Goal: Register for event/course

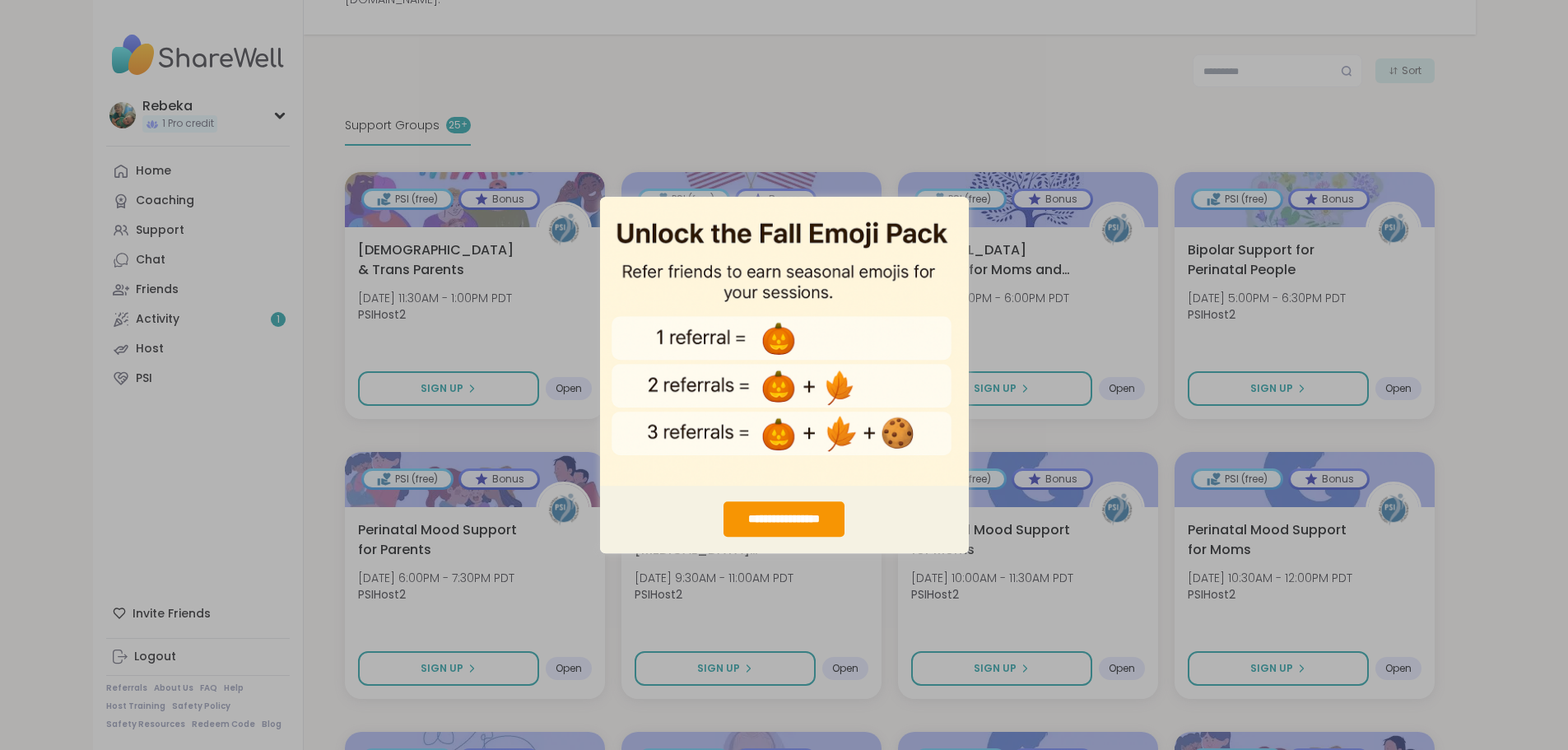
scroll to position [240, 0]
click at [825, 162] on div "**********" at bounding box center [784, 375] width 1568 height 750
click at [805, 512] on div "**********" at bounding box center [784, 519] width 122 height 36
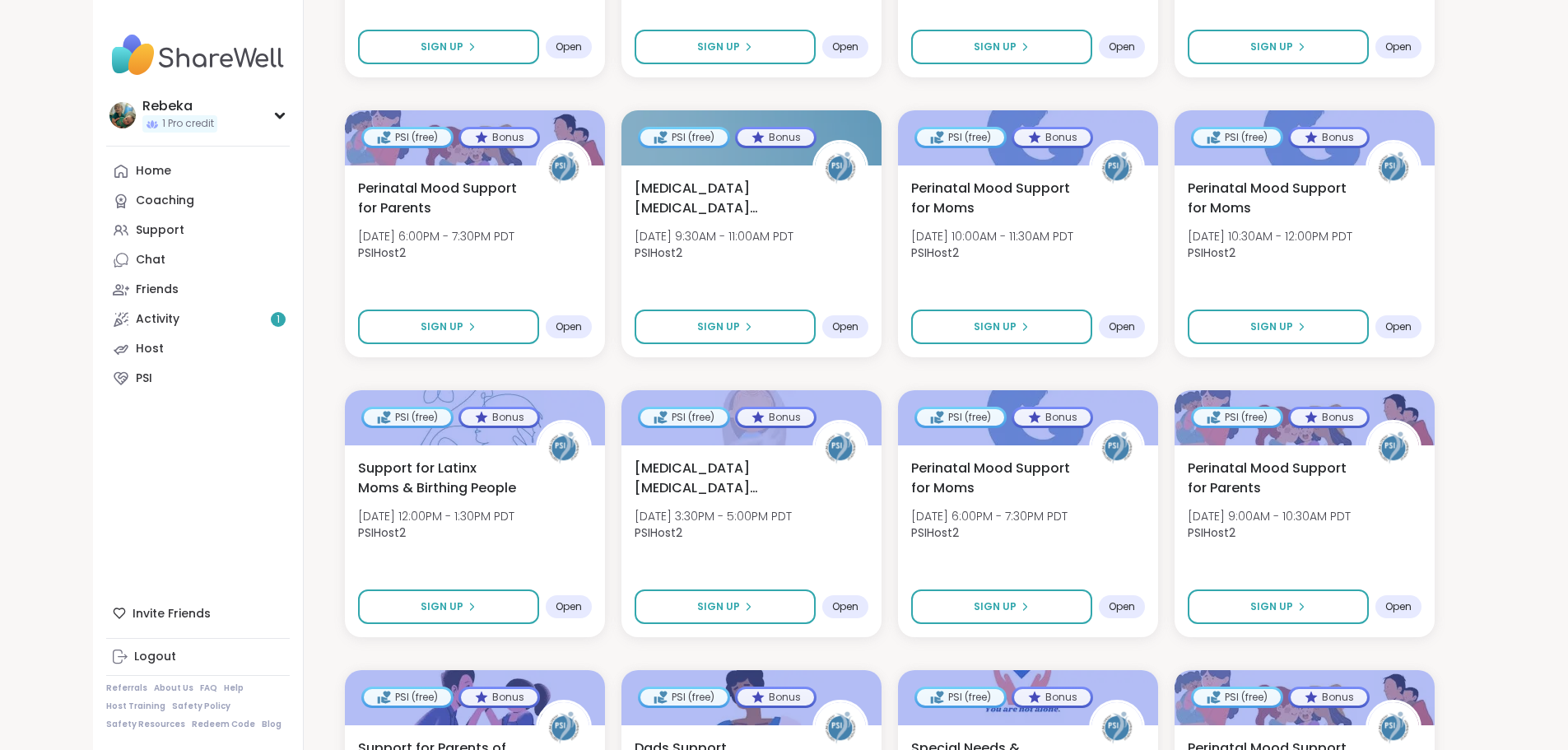
scroll to position [582, 0]
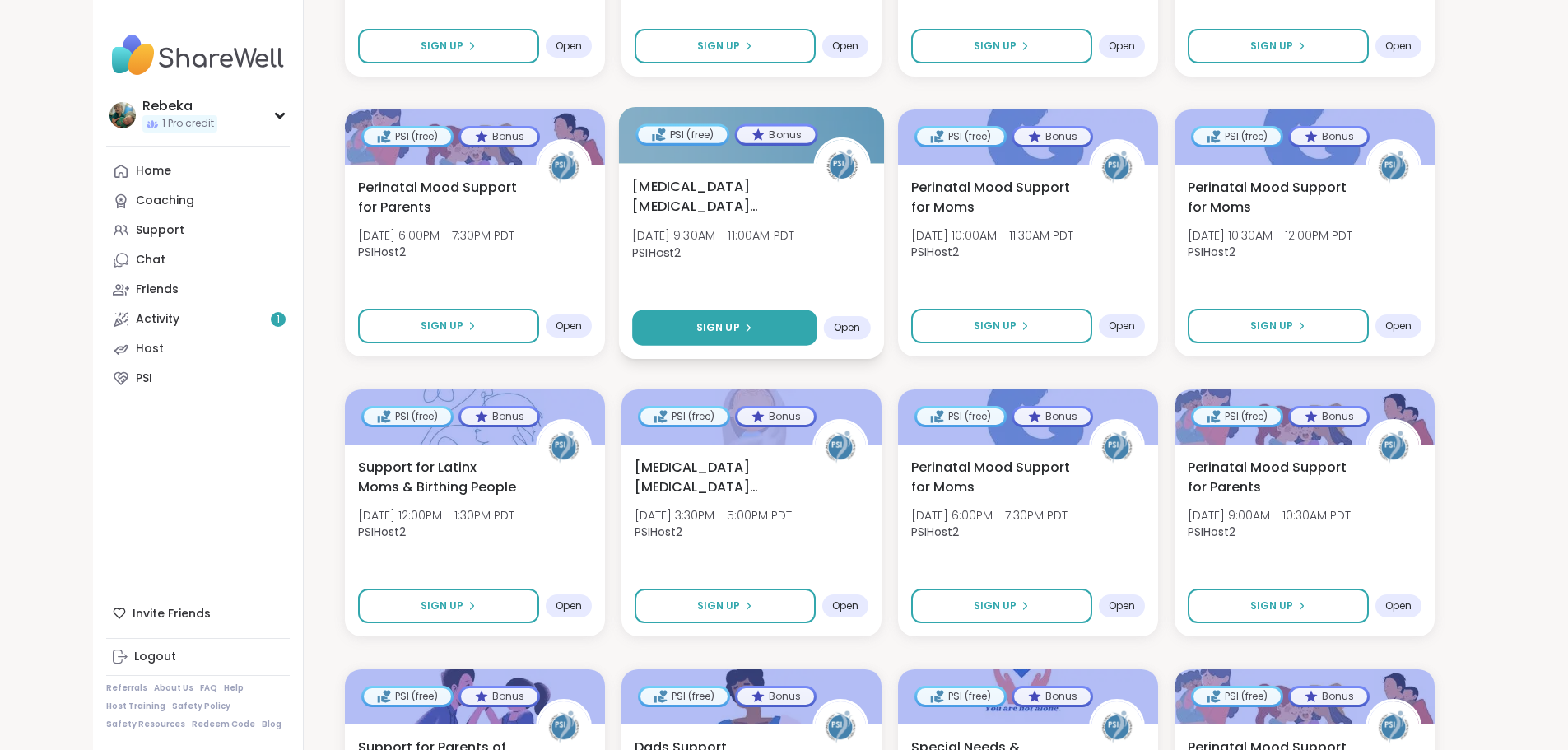
click at [747, 324] on icon at bounding box center [748, 327] width 3 height 7
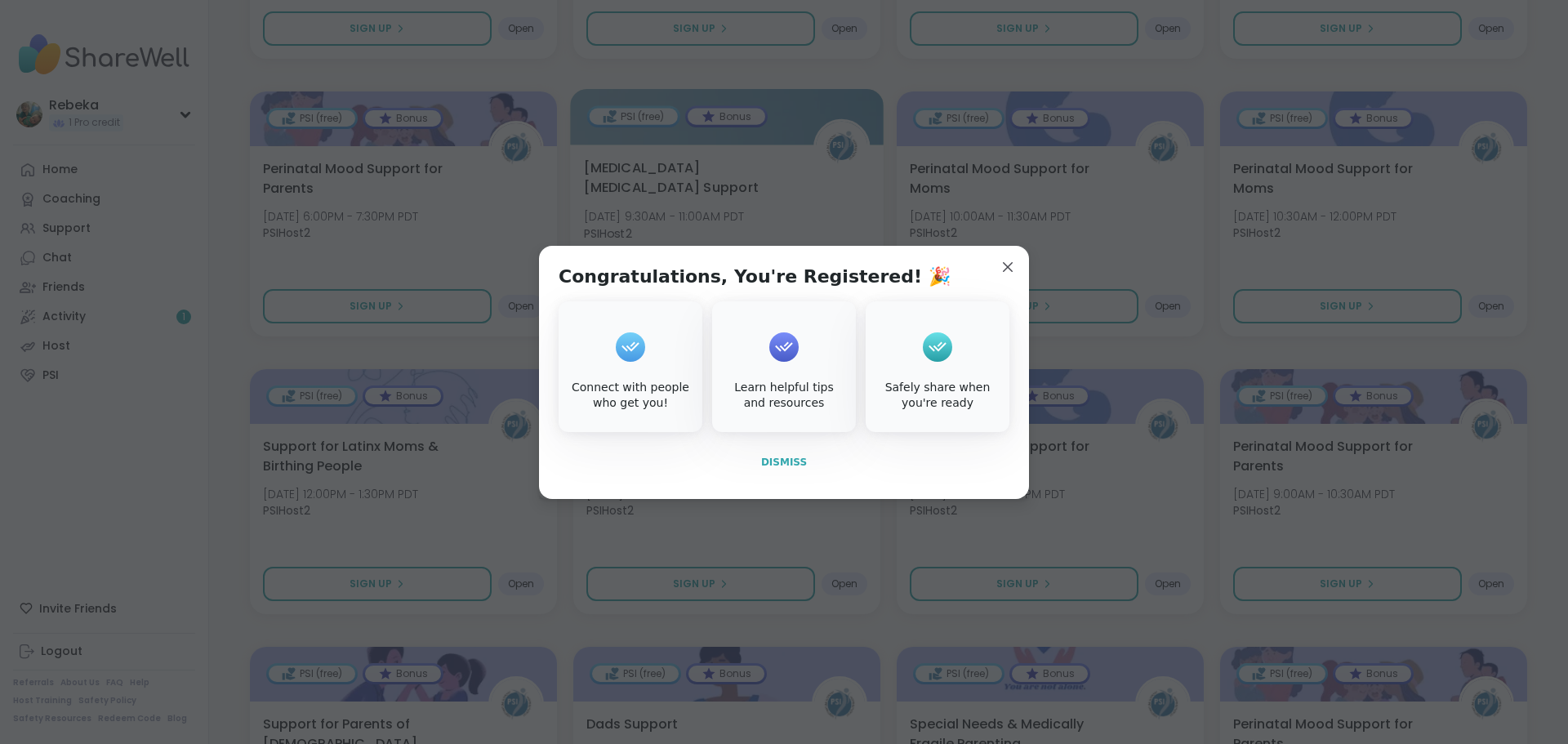
click at [781, 464] on span "Dismiss" at bounding box center [784, 462] width 46 height 11
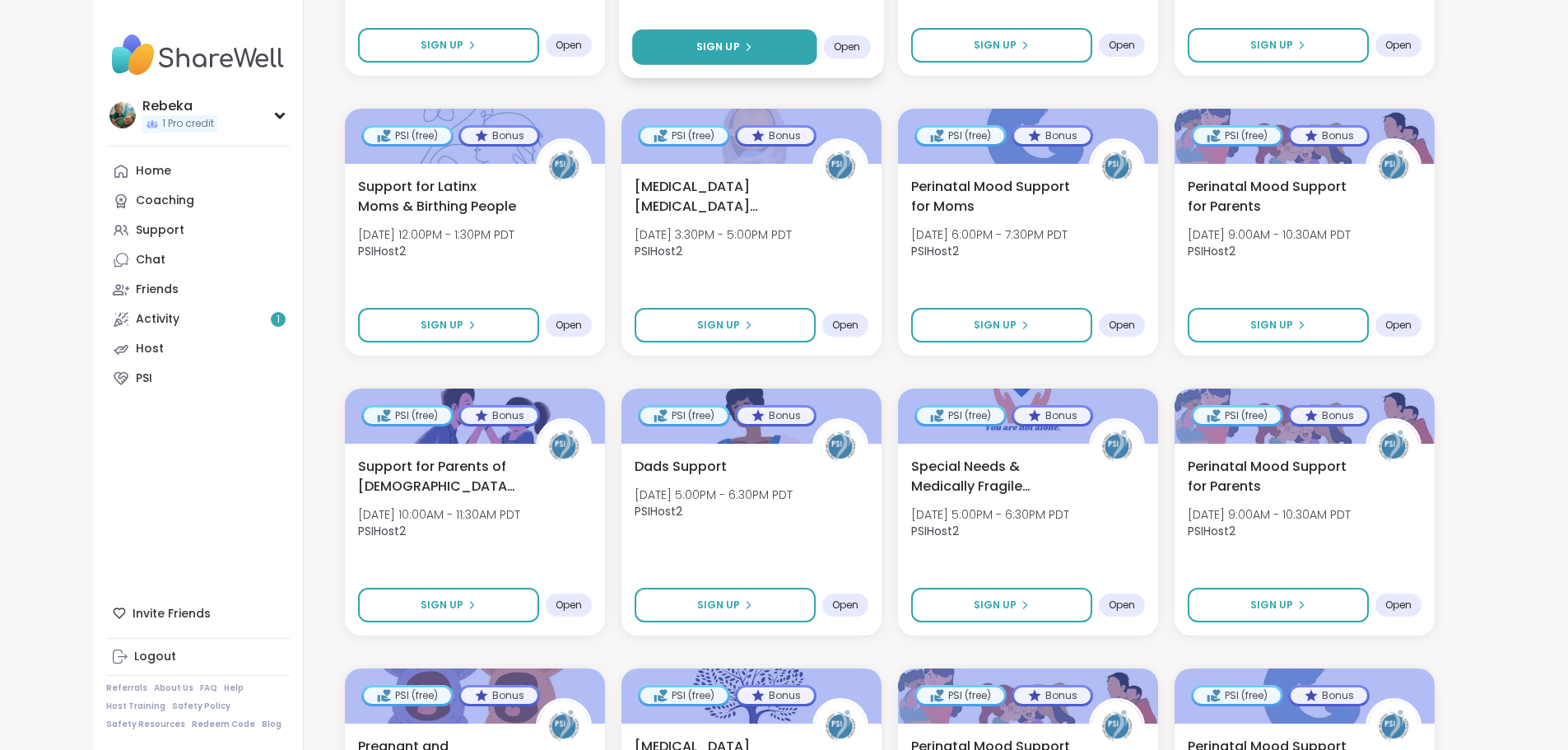
scroll to position [863, 0]
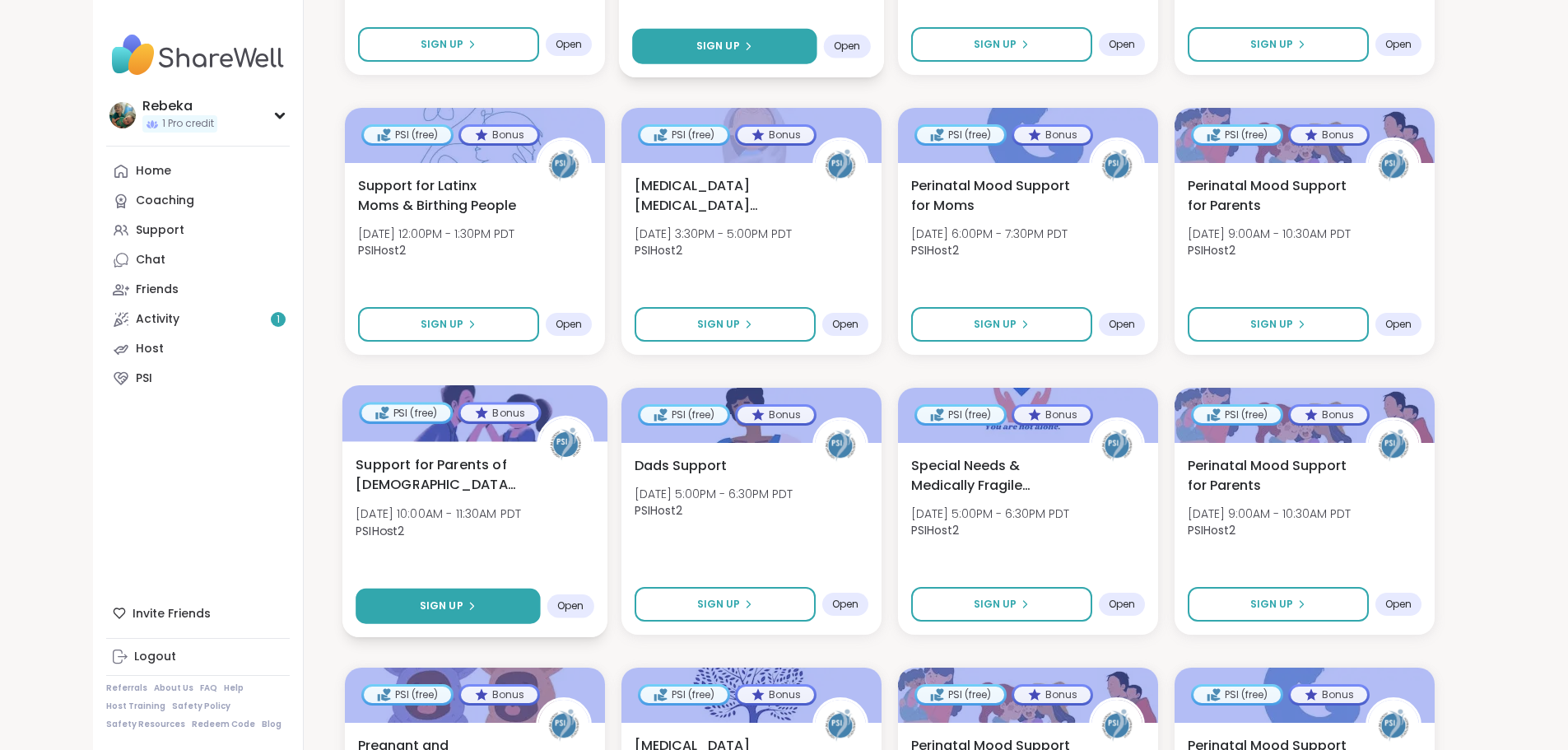
click at [372, 600] on button "Sign Up" at bounding box center [448, 606] width 185 height 36
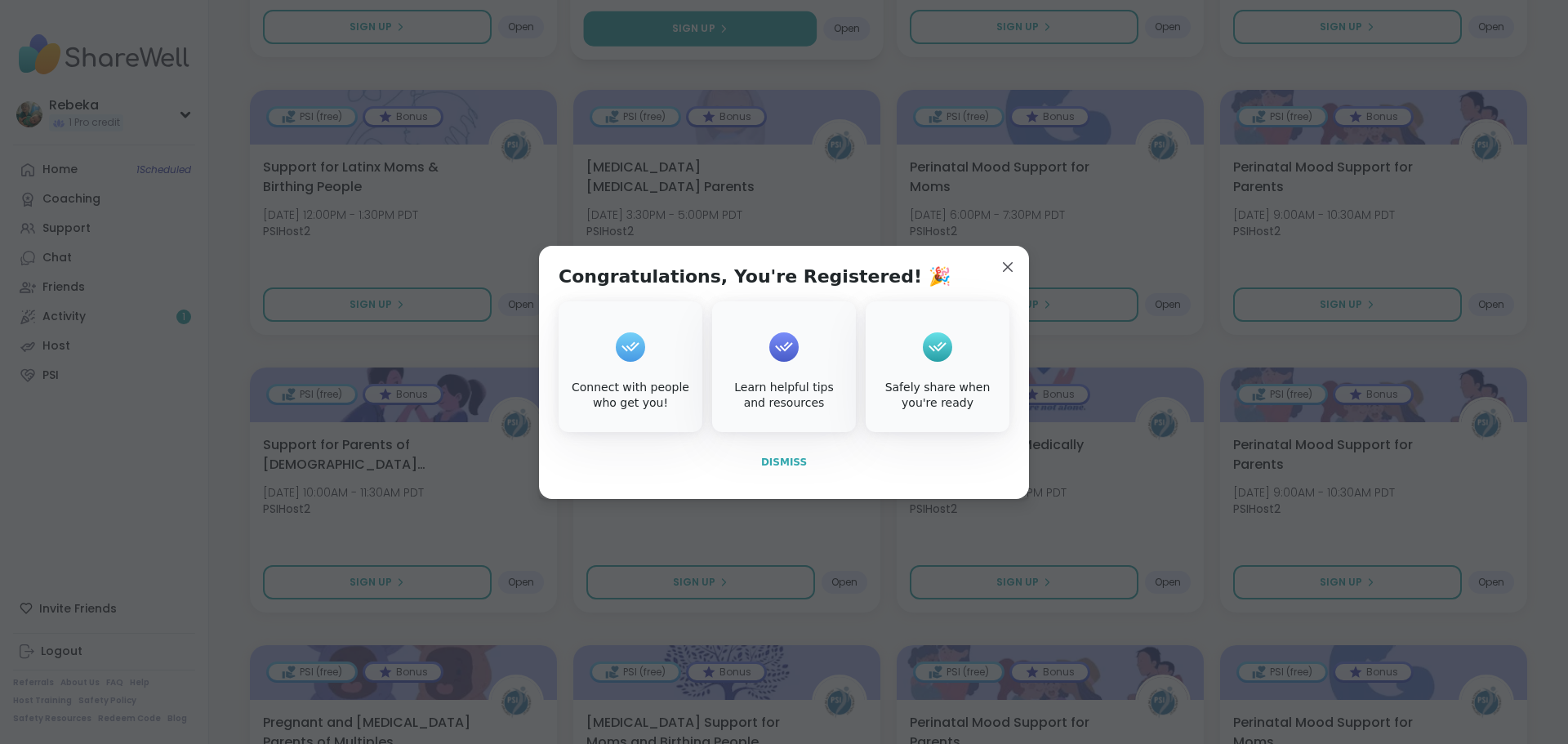
click at [787, 476] on button "Dismiss" at bounding box center [784, 462] width 451 height 34
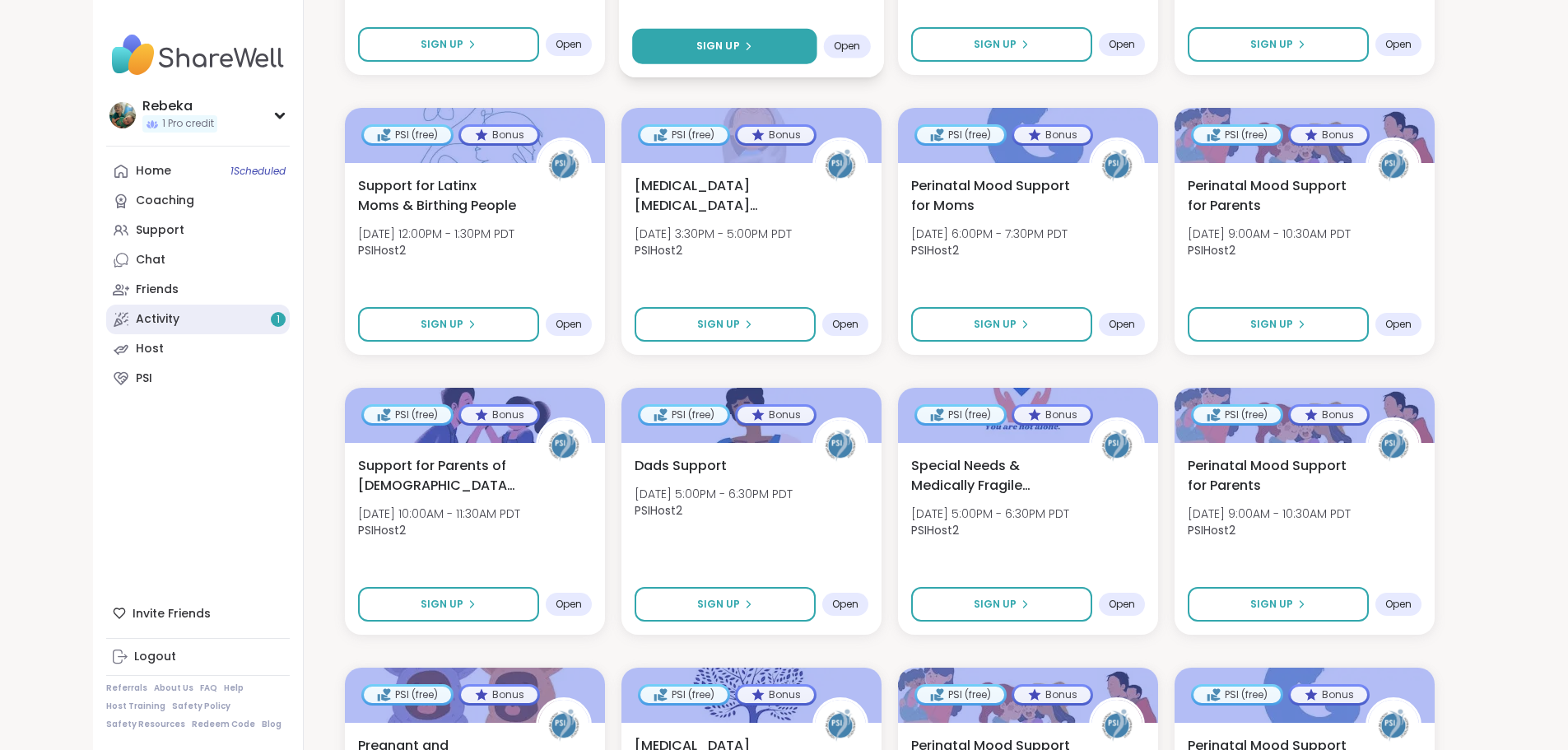
click at [136, 311] on div "Activity 1" at bounding box center [157, 319] width 43 height 16
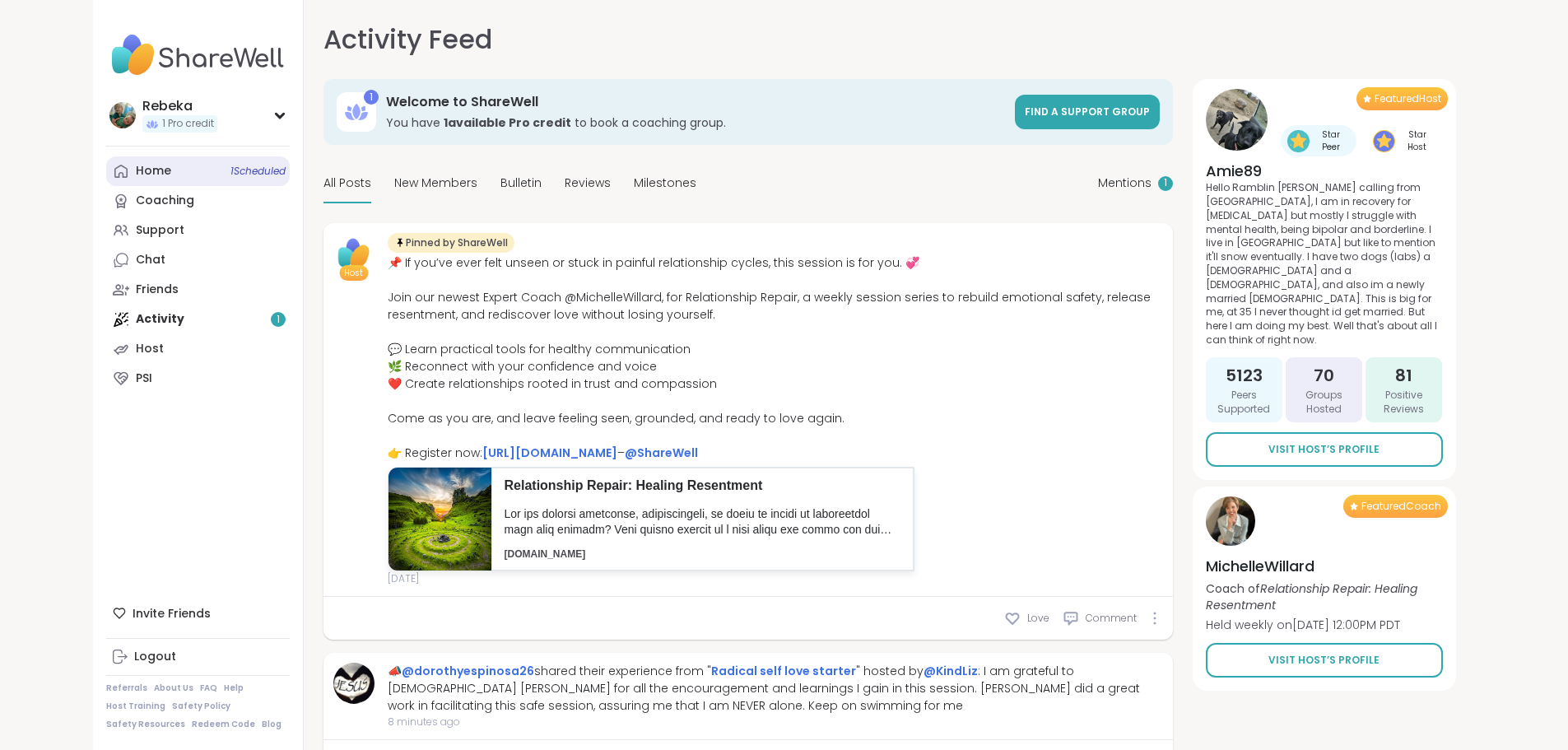
click at [106, 159] on link "Home 1 Scheduled" at bounding box center [197, 170] width 184 height 30
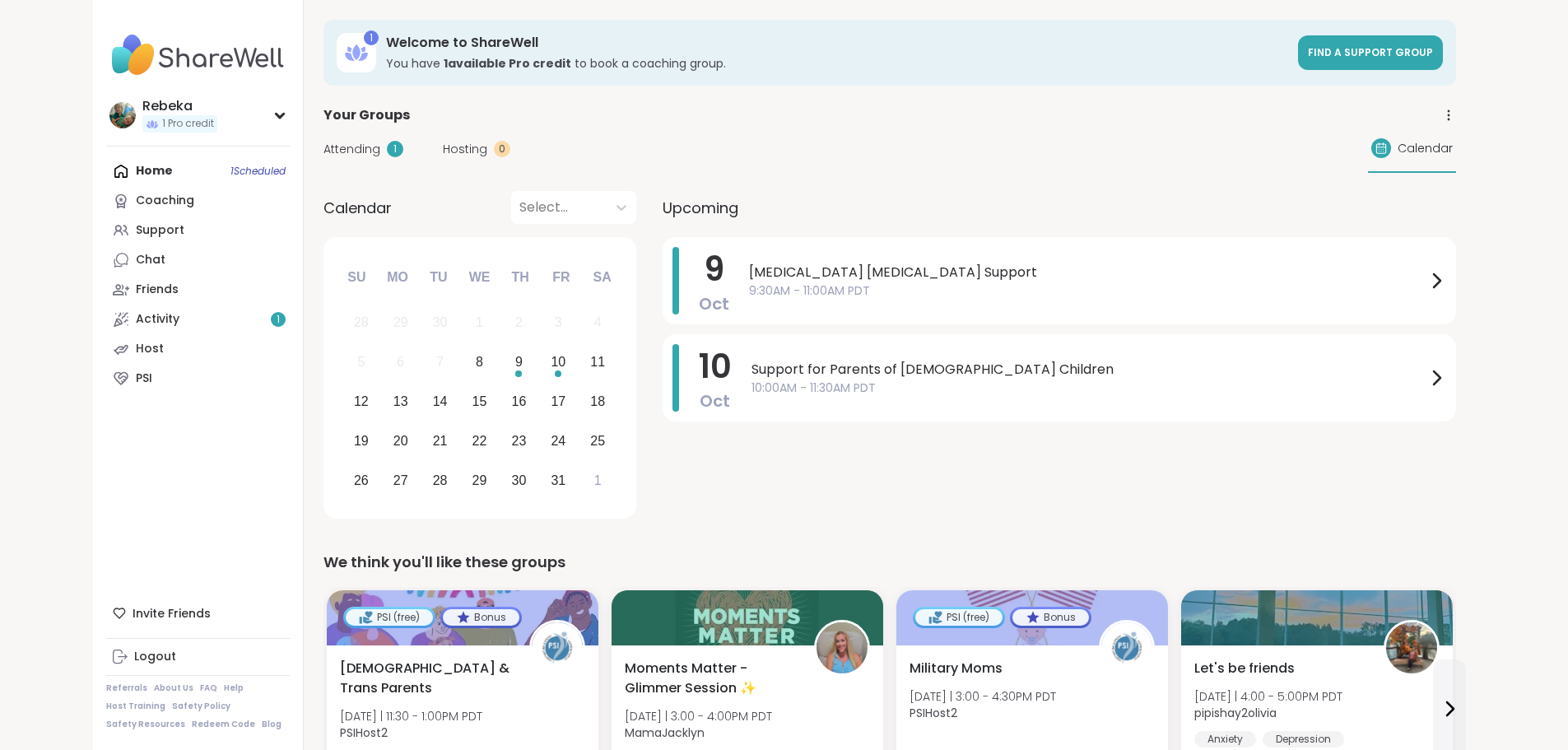
click at [323, 150] on span "Attending" at bounding box center [351, 149] width 57 height 17
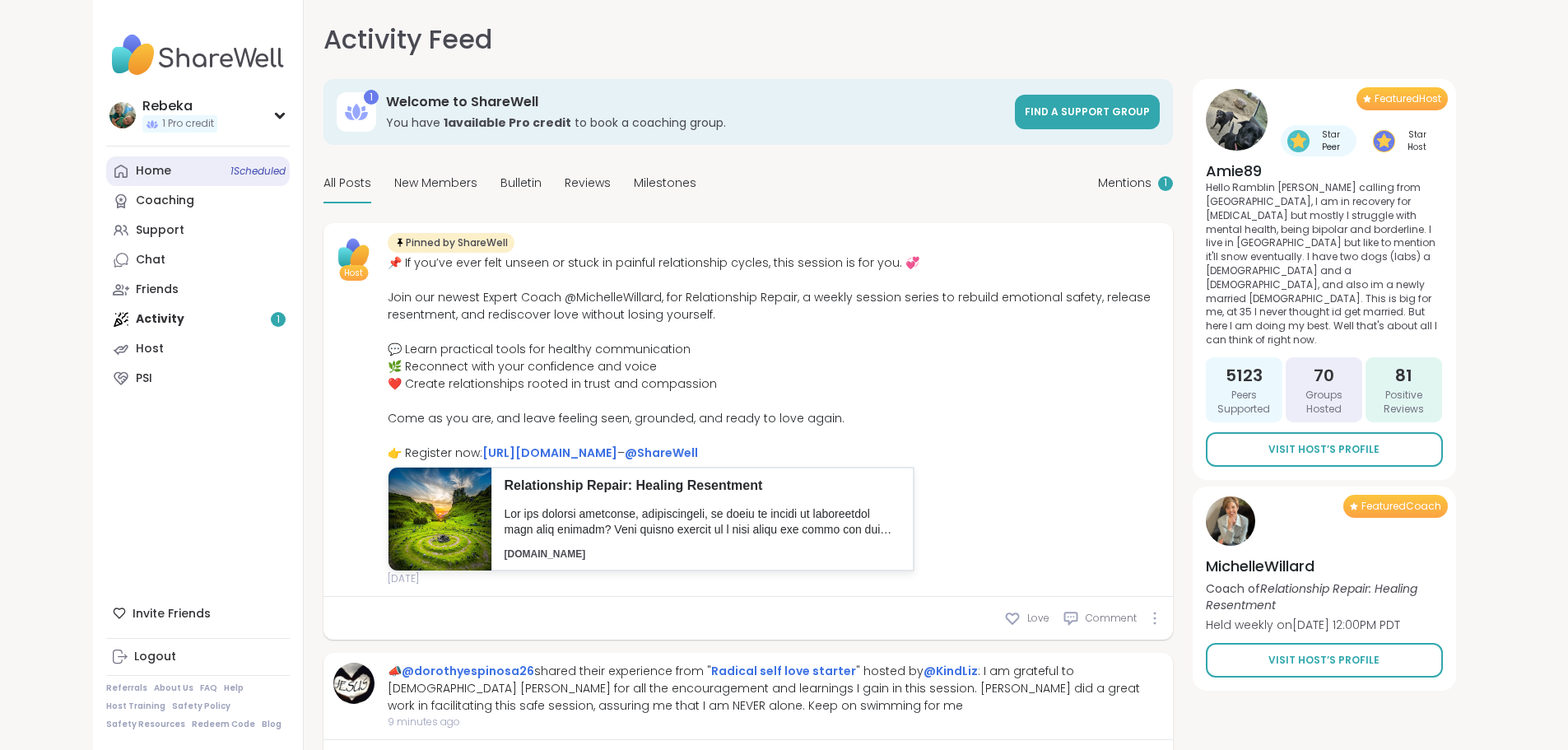
click at [106, 162] on link "Home 1 Scheduled" at bounding box center [197, 170] width 184 height 30
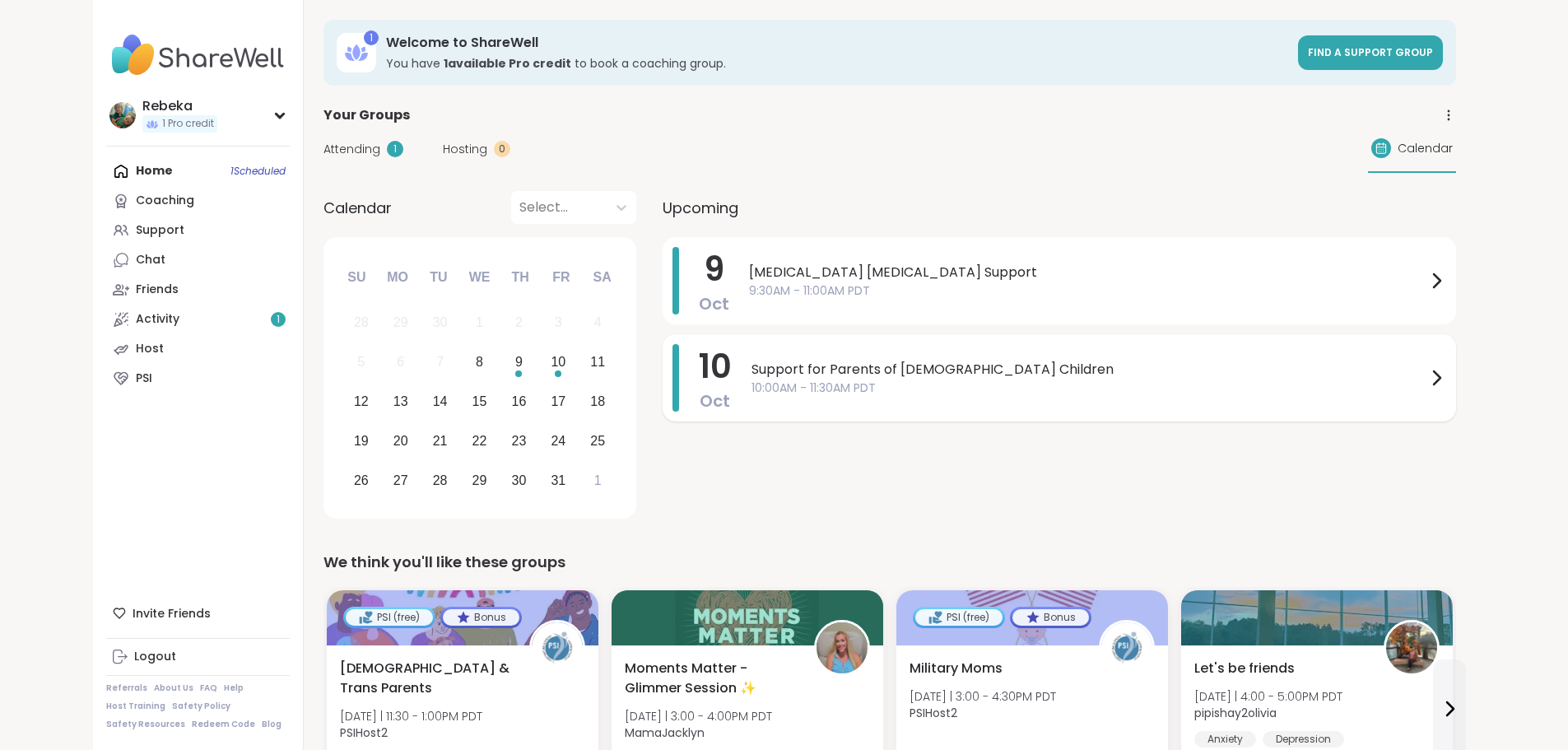
click at [849, 357] on div "Support for Parents of [DEMOGRAPHIC_DATA] Children 10:00AM - 11:30AM PDT" at bounding box center [1099, 377] width 695 height 67
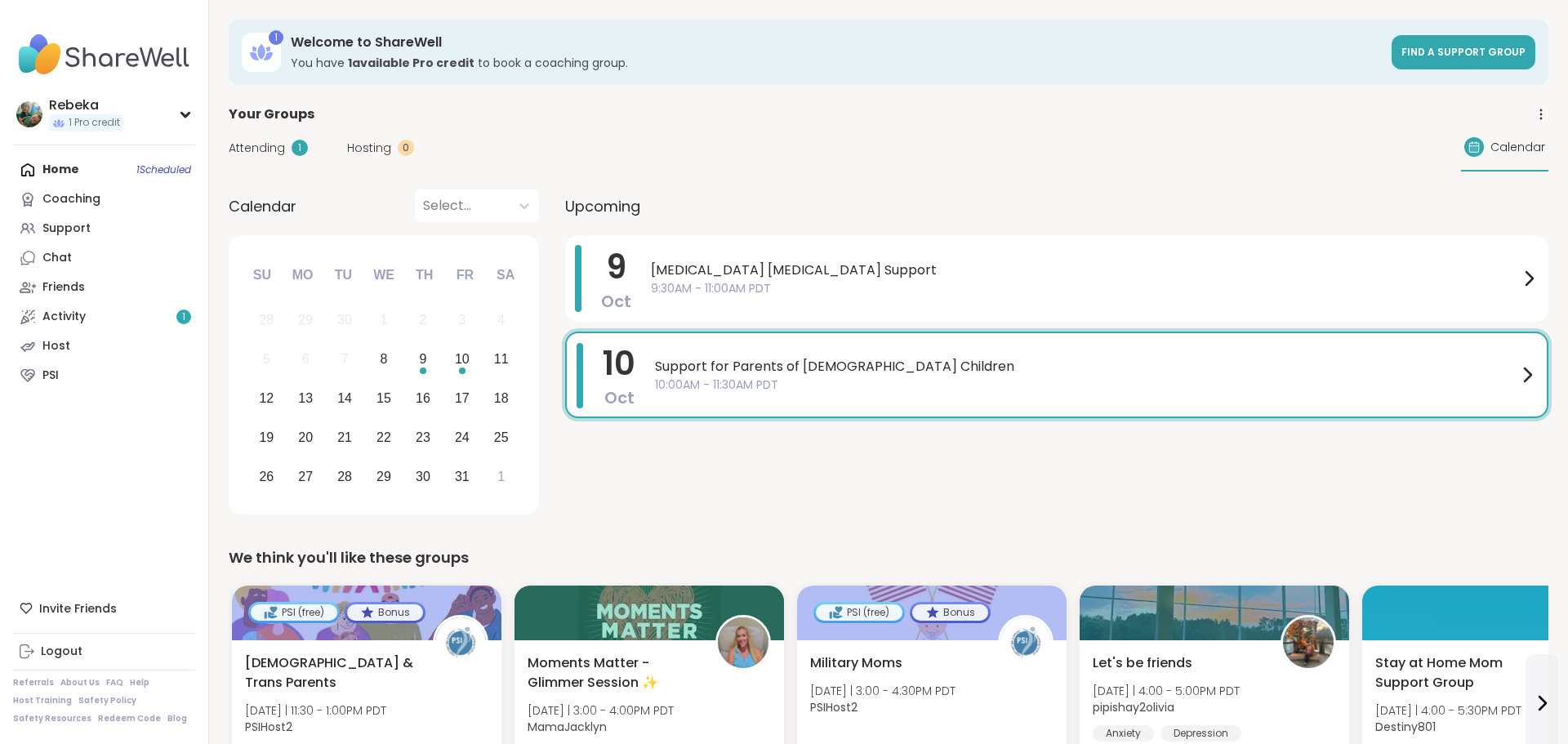
click at [932, 158] on div "Attending 1 Hosting 0 Calendar" at bounding box center [888, 148] width 1320 height 48
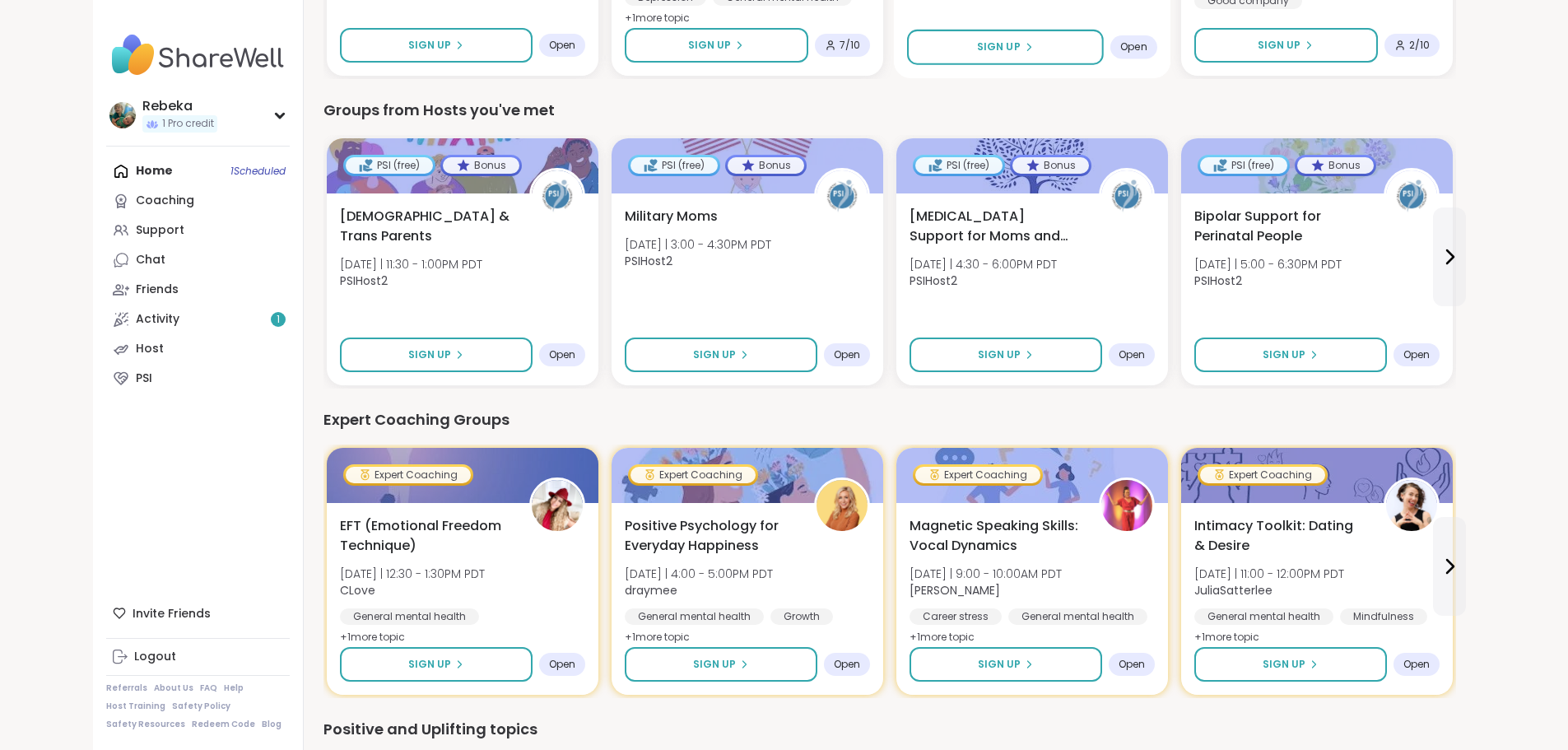
scroll to position [764, 0]
